Goal: Check status: Check status

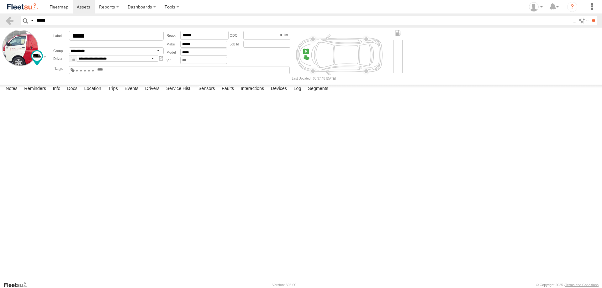
select select "*****"
type input "*****"
click at [589, 16] on input "**" at bounding box center [592, 20] width 7 height 9
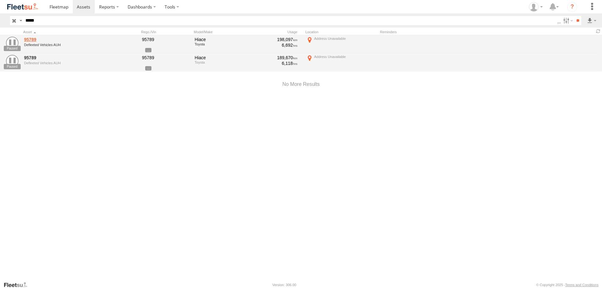
click at [32, 41] on link "95789" at bounding box center [67, 40] width 86 height 6
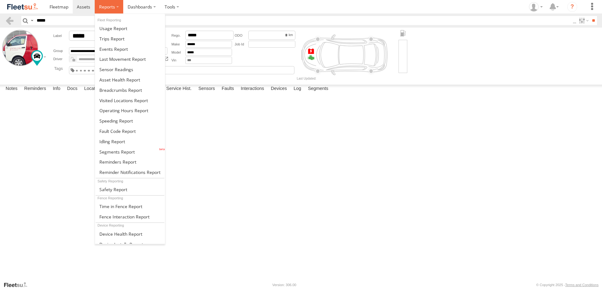
click at [118, 6] on label at bounding box center [109, 6] width 29 height 13
click at [108, 91] on span at bounding box center [120, 90] width 43 height 6
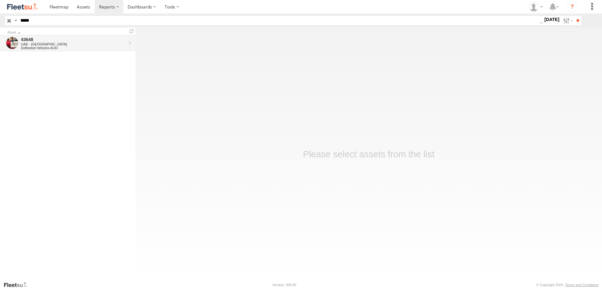
click at [29, 43] on div "UAE - [GEOGRAPHIC_DATA]" at bounding box center [73, 44] width 105 height 4
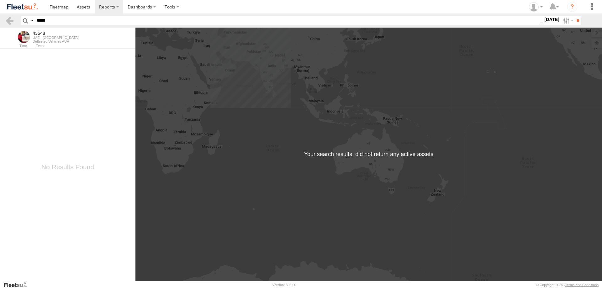
click at [550, 18] on label "9 Jul 25" at bounding box center [552, 19] width 18 height 7
click at [0, 0] on label at bounding box center [0, 0] width 0 height 0
click at [575, 21] on input "**" at bounding box center [577, 20] width 7 height 9
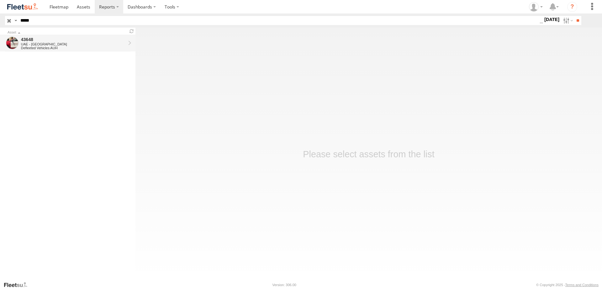
click at [33, 44] on div "UAE - [GEOGRAPHIC_DATA]" at bounding box center [73, 44] width 105 height 4
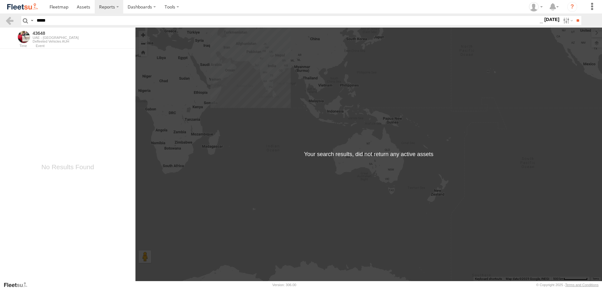
click at [56, 21] on input "*****" at bounding box center [286, 20] width 505 height 9
type input "*"
type input "*****"
click at [574, 16] on input "**" at bounding box center [577, 20] width 7 height 9
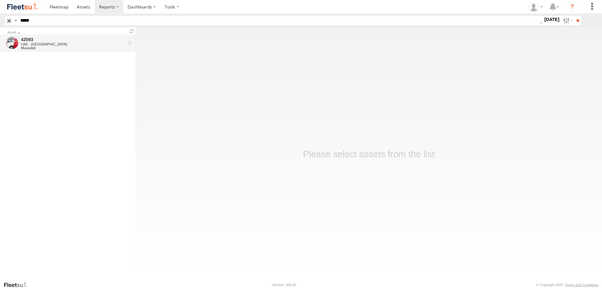
click at [27, 45] on div "UAE - [GEOGRAPHIC_DATA]" at bounding box center [73, 44] width 105 height 4
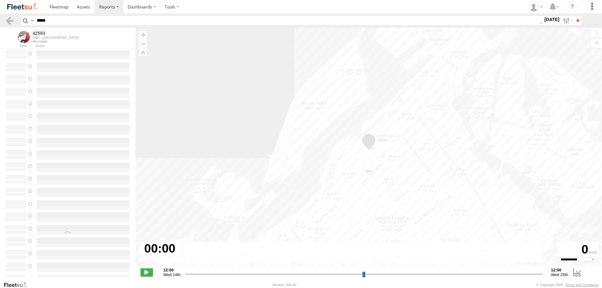
select select "**********"
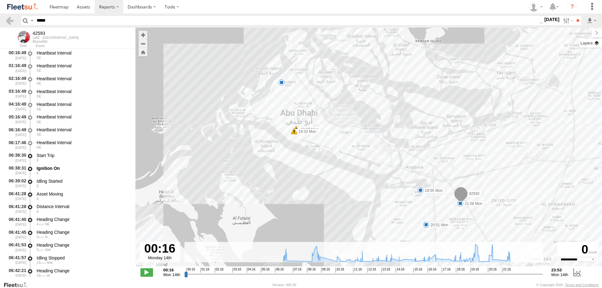
click at [597, 43] on label at bounding box center [590, 43] width 23 height 9
click at [0, 0] on label "Basemaps" at bounding box center [0, 0] width 0 height 0
click at [0, 0] on label at bounding box center [0, 0] width 0 height 0
click at [0, 0] on span "Fences" at bounding box center [0, 0] width 0 height 0
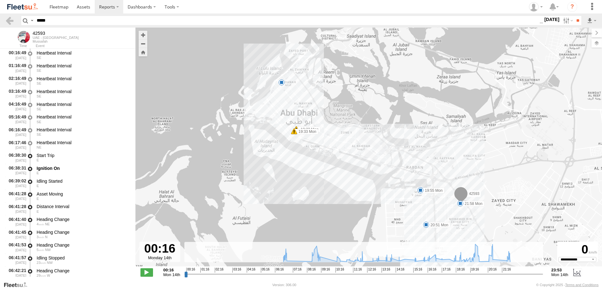
click at [0, 0] on span "Traffic" at bounding box center [0, 0] width 0 height 0
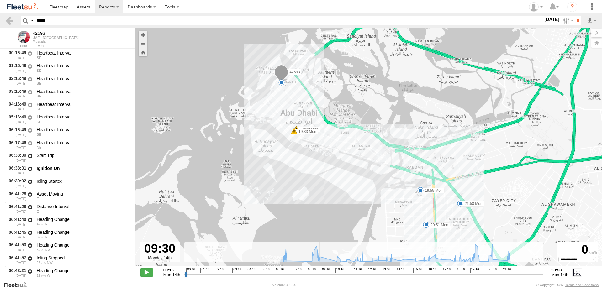
click at [324, 273] on input "range" at bounding box center [363, 274] width 359 height 6
click at [148, 269] on span at bounding box center [146, 272] width 13 height 8
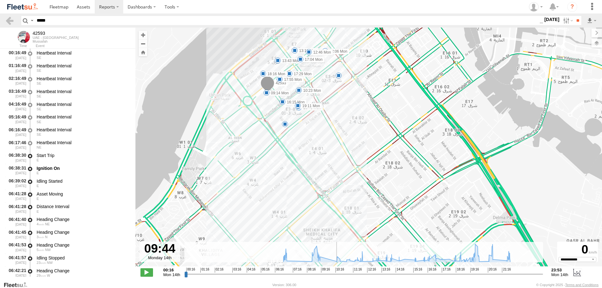
drag, startPoint x: 354, startPoint y: 201, endPoint x: 253, endPoint y: 152, distance: 112.2
click at [252, 144] on div "42593 07:03 Mon 19:32 Mon 19:33 Mon 19:55 Mon 20:51 Mon 21:58 Mon 13:11 Mon 13:…" at bounding box center [368, 150] width 466 height 245
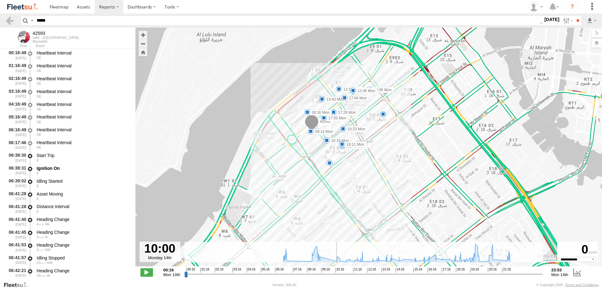
drag, startPoint x: 376, startPoint y: 130, endPoint x: 389, endPoint y: 180, distance: 51.4
click at [389, 180] on div "42593 07:03 Mon 19:32 Mon 19:33 Mon 19:55 Mon 20:51 Mon 21:58 Mon 13:11 Mon 13:…" at bounding box center [368, 150] width 466 height 245
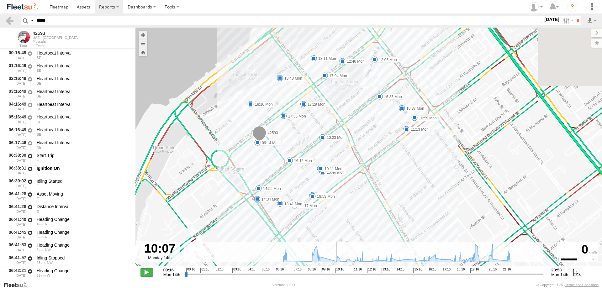
drag, startPoint x: 376, startPoint y: 143, endPoint x: 384, endPoint y: 212, distance: 69.7
click at [384, 212] on div "42593 07:03 Mon 19:32 Mon 19:33 Mon 19:55 Mon 20:51 Mon 21:58 Mon 13:11 Mon 13:…" at bounding box center [368, 150] width 466 height 245
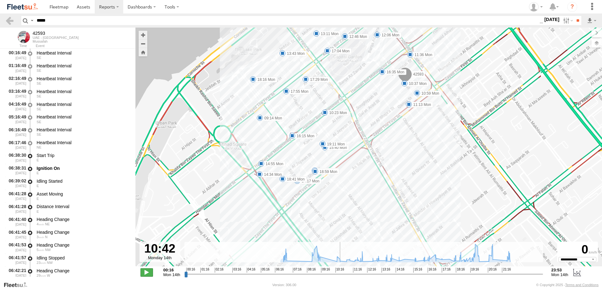
click at [150, 272] on span at bounding box center [146, 272] width 13 height 8
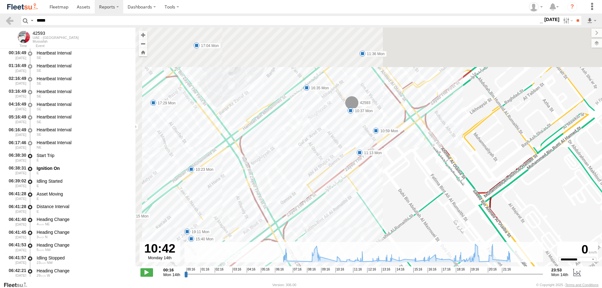
drag, startPoint x: 425, startPoint y: 147, endPoint x: 481, endPoint y: 292, distance: 155.5
click at [481, 288] on html at bounding box center [301, 144] width 602 height 288
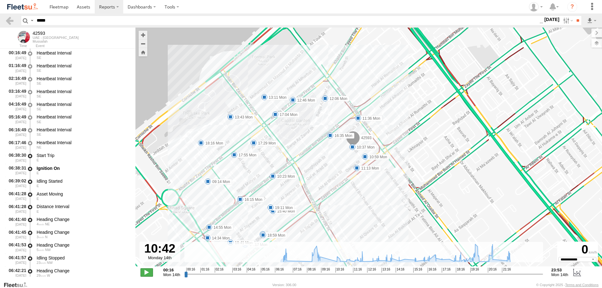
click at [146, 272] on span at bounding box center [146, 272] width 13 height 8
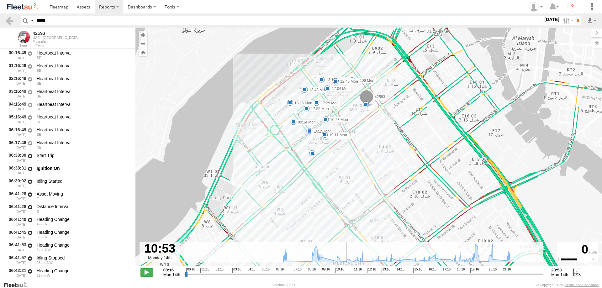
drag, startPoint x: 363, startPoint y: 212, endPoint x: 364, endPoint y: 147, distance: 65.2
click at [365, 144] on div "42593 07:03 Mon 19:32 Mon 19:33 Mon 19:55 Mon 20:51 Mon 21:58 Mon 13:11 Mon 13:…" at bounding box center [368, 150] width 466 height 245
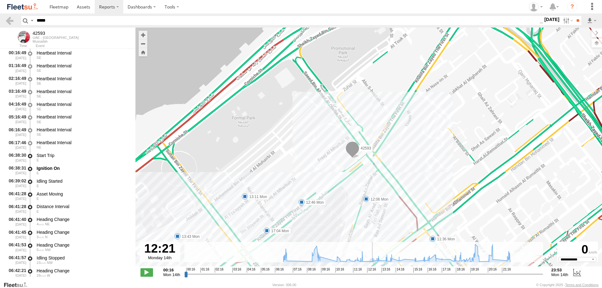
click at [513, 273] on input "range" at bounding box center [363, 274] width 359 height 6
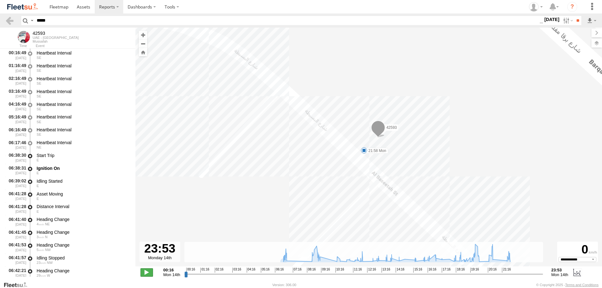
click at [147, 271] on span at bounding box center [146, 272] width 13 height 8
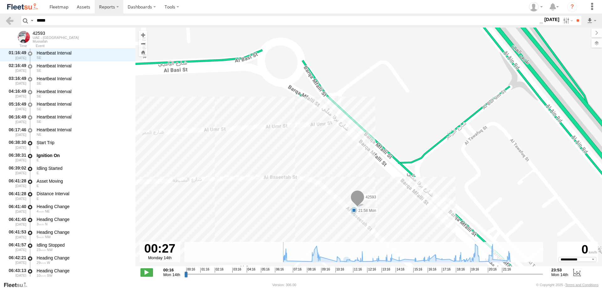
scroll to position [13, 0]
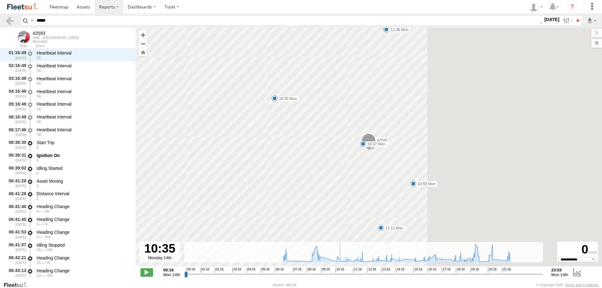
click at [341, 273] on input "range" at bounding box center [363, 274] width 359 height 6
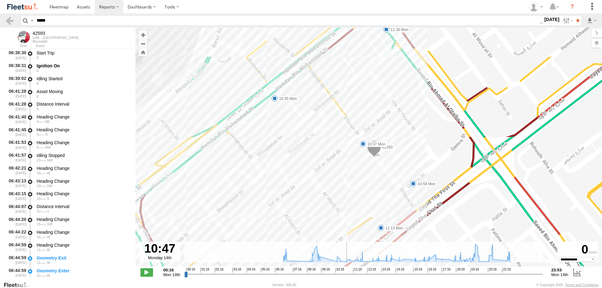
click at [281, 274] on input "range" at bounding box center [363, 274] width 359 height 6
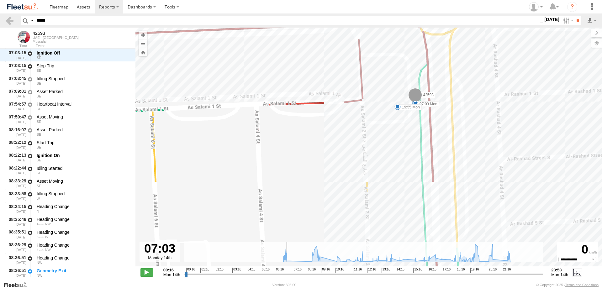
click at [0, 0] on label at bounding box center [0, 0] width 0 height 0
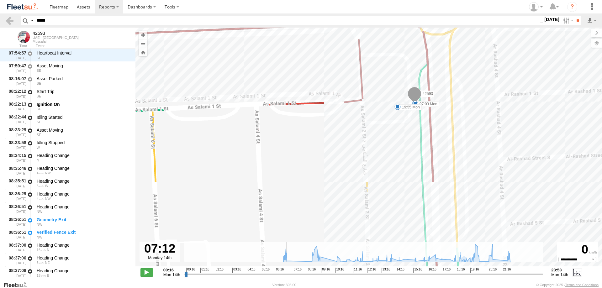
click at [0, 0] on label at bounding box center [0, 0] width 0 height 0
click at [0, 0] on span "Traffic Alert" at bounding box center [0, 0] width 0 height 0
click at [0, 0] on label at bounding box center [0, 0] width 0 height 0
click at [0, 0] on span "Terrain" at bounding box center [0, 0] width 0 height 0
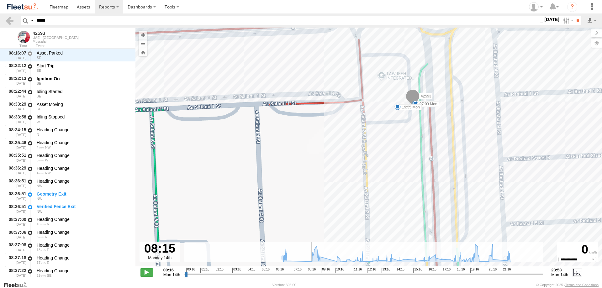
click at [305, 274] on input "range" at bounding box center [363, 274] width 359 height 6
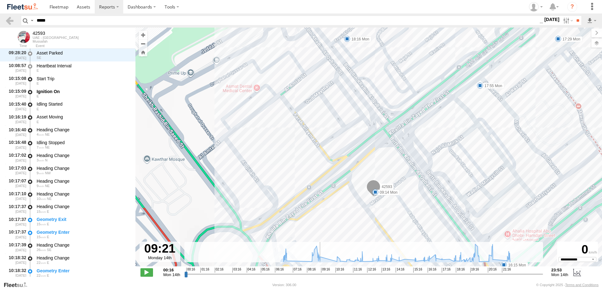
click at [309, 274] on input "range" at bounding box center [363, 274] width 359 height 6
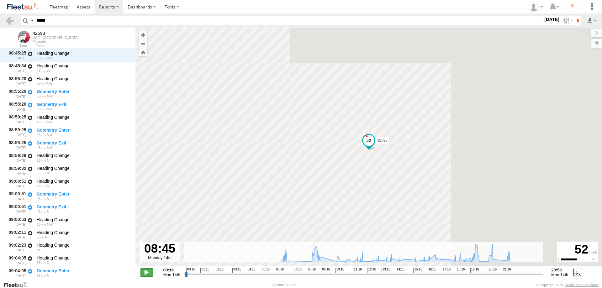
click at [150, 273] on span at bounding box center [146, 272] width 13 height 8
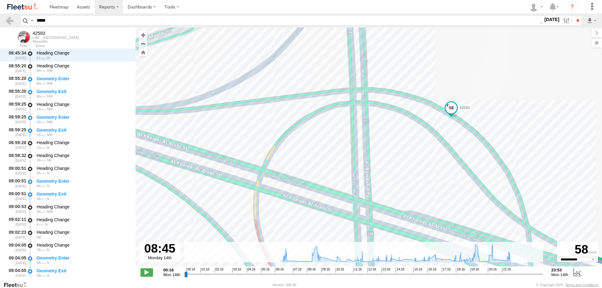
drag, startPoint x: 294, startPoint y: 148, endPoint x: 423, endPoint y: 178, distance: 132.2
click at [442, 185] on div "42593 07:03 Mon 19:32 Mon 19:33 Mon 19:55 Mon 20:51 Mon 21:58 Mon 13:11 Mon 13:…" at bounding box center [368, 150] width 466 height 245
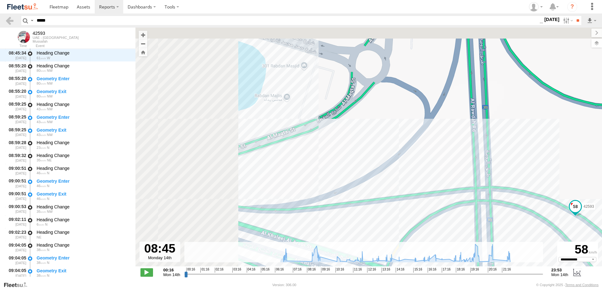
drag, startPoint x: 264, startPoint y: 98, endPoint x: 385, endPoint y: 198, distance: 156.9
click at [389, 199] on div "42593 07:03 Mon 19:32 Mon 19:33 Mon 19:55 Mon 20:51 Mon 21:58 Mon 13:11 Mon 13:…" at bounding box center [368, 150] width 466 height 245
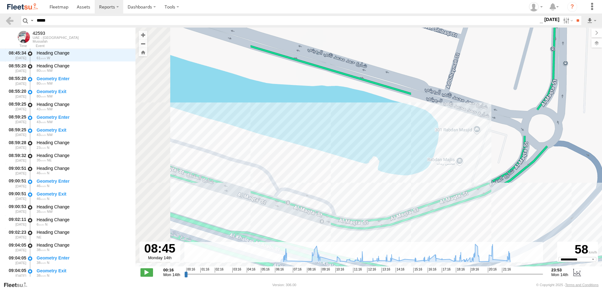
drag, startPoint x: 161, startPoint y: 136, endPoint x: 333, endPoint y: 207, distance: 185.8
click at [335, 208] on div "42593 07:03 Mon 19:32 Mon 19:33 Mon 19:55 Mon 20:51 Mon 21:58 Mon 13:11 Mon 13:…" at bounding box center [368, 150] width 466 height 245
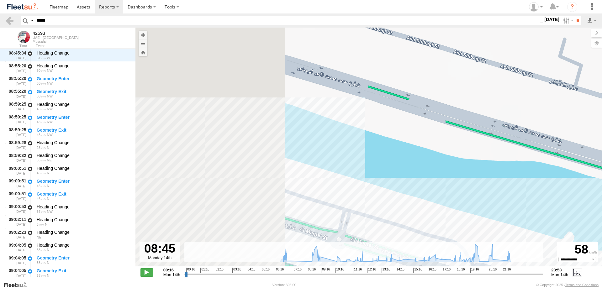
drag, startPoint x: 206, startPoint y: 152, endPoint x: 417, endPoint y: 231, distance: 224.7
click at [418, 231] on div "42593 07:03 Mon 19:32 Mon 19:33 Mon 19:55 Mon 20:51 Mon 21:58 Mon 13:11 Mon 13:…" at bounding box center [368, 150] width 466 height 245
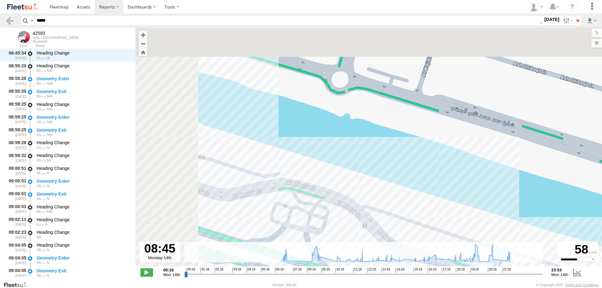
drag, startPoint x: 214, startPoint y: 166, endPoint x: 345, endPoint y: 204, distance: 136.0
click at [345, 204] on div "42593 07:03 Mon 19:32 Mon 19:33 Mon 19:55 Mon 20:51 Mon 21:58 Mon 13:11 Mon 13:…" at bounding box center [368, 150] width 466 height 245
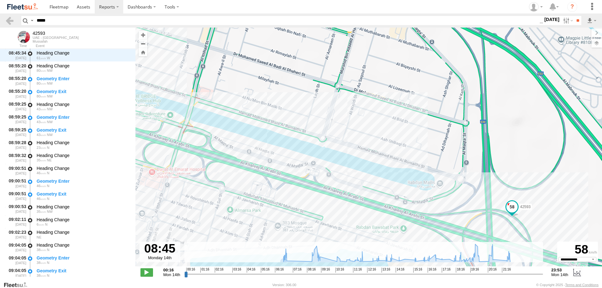
drag, startPoint x: 146, startPoint y: 271, endPoint x: 140, endPoint y: 277, distance: 9.1
click at [148, 270] on span at bounding box center [146, 272] width 13 height 8
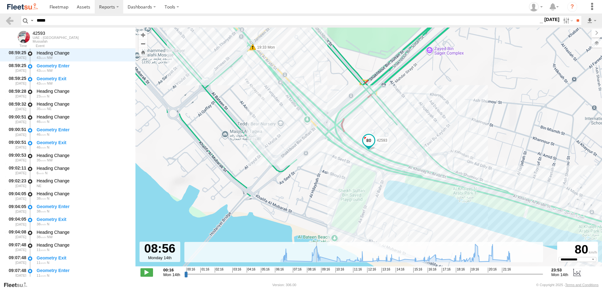
click at [302, 274] on input "range" at bounding box center [363, 274] width 359 height 6
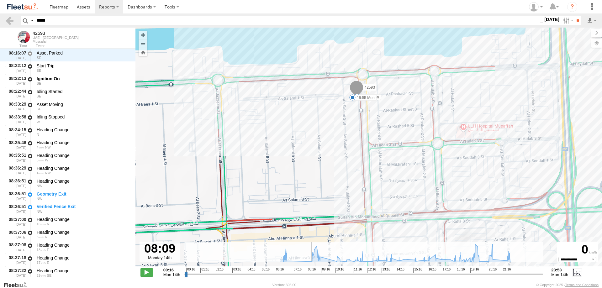
drag, startPoint x: 299, startPoint y: 208, endPoint x: 283, endPoint y: 155, distance: 55.7
click at [285, 155] on div "42593 07:03 Mon 19:32 Mon 19:33 Mon 19:55 Mon 20:51 Mon 21:58 Mon 13:11 Mon 13:…" at bounding box center [368, 150] width 466 height 245
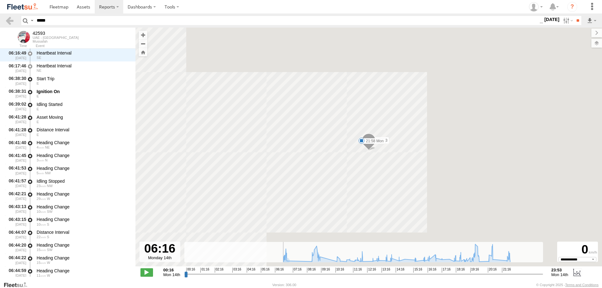
click at [276, 274] on input "range" at bounding box center [363, 274] width 359 height 6
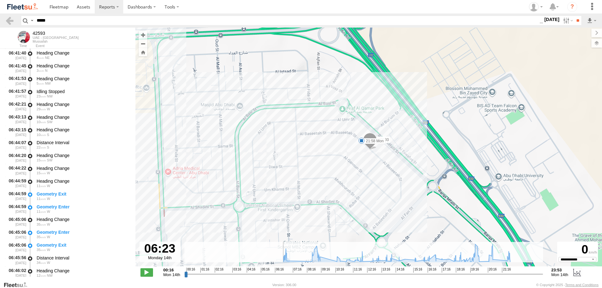
click at [282, 274] on input "range" at bounding box center [363, 274] width 359 height 6
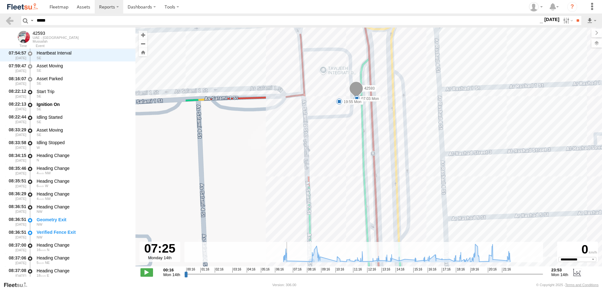
drag, startPoint x: 394, startPoint y: 196, endPoint x: 376, endPoint y: 135, distance: 63.3
click at [376, 135] on div "42593 07:03 Mon 19:32 Mon 19:33 Mon 19:55 Mon 20:51 Mon 21:58 Mon 13:11 Mon 13:…" at bounding box center [368, 150] width 466 height 245
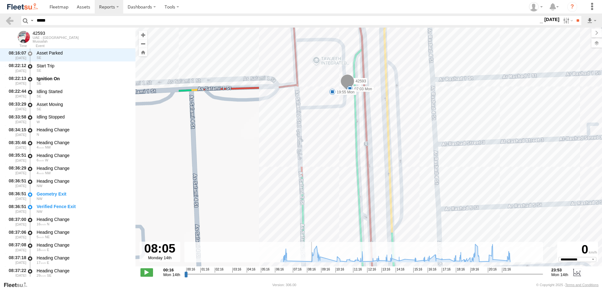
click at [303, 274] on input "range" at bounding box center [363, 274] width 359 height 6
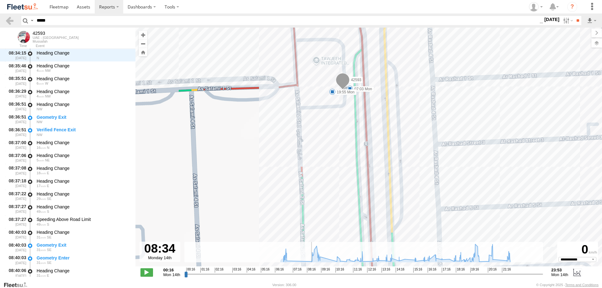
click at [310, 274] on input "range" at bounding box center [363, 274] width 359 height 6
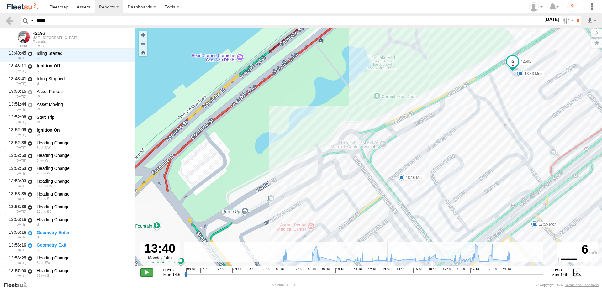
scroll to position [5171, 0]
click at [146, 272] on span at bounding box center [146, 272] width 13 height 8
type input "**********"
